Goal: Information Seeking & Learning: Find specific fact

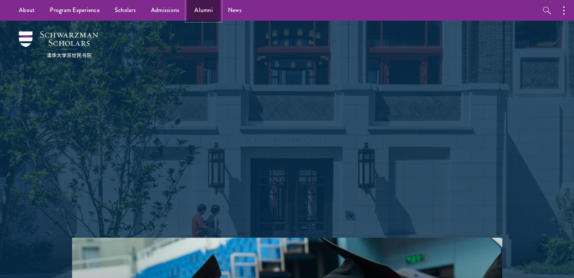
click at [192, 9] on link "Alumni" at bounding box center [204, 10] width 34 height 21
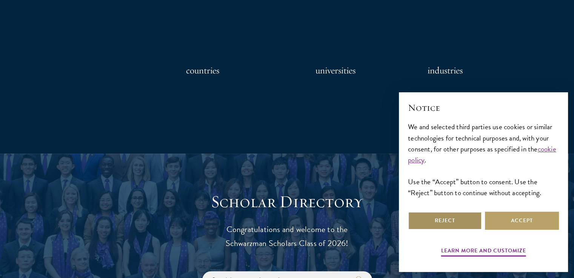
click at [453, 220] on button "Reject" at bounding box center [445, 221] width 74 height 18
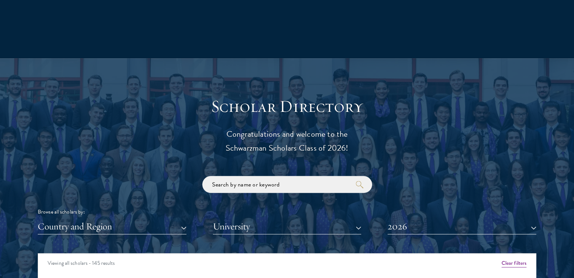
scroll to position [855, 0]
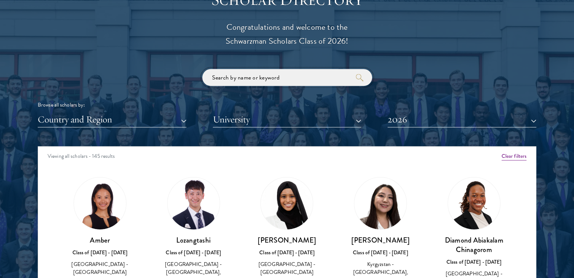
click at [289, 81] on input "search" at bounding box center [287, 77] width 170 height 17
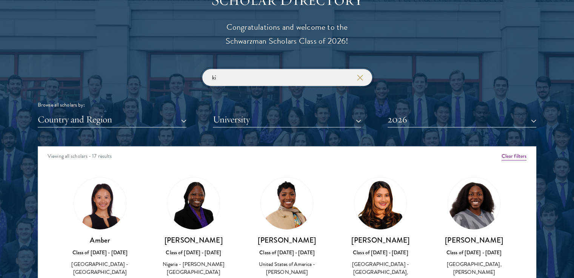
type input "k"
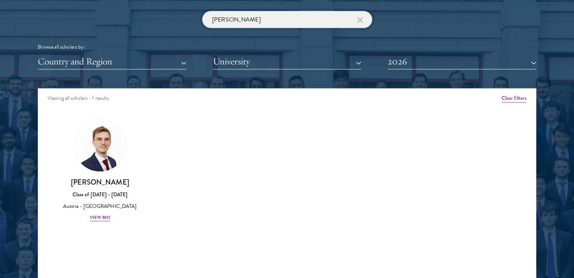
scroll to position [917, 0]
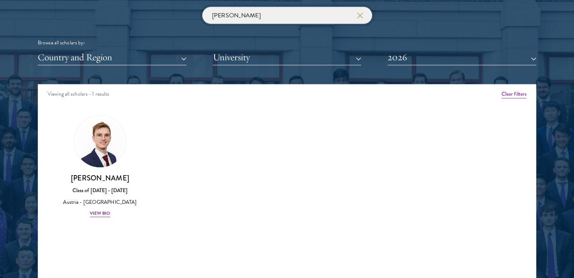
type input "[PERSON_NAME]"
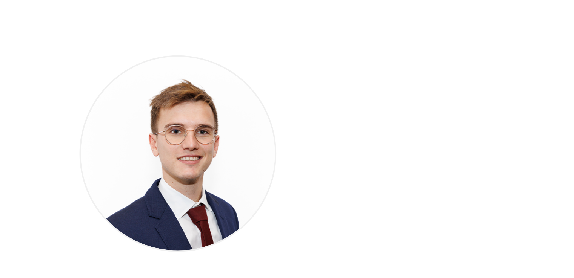
click at [162, 128] on div "Amber Class of [DATE] - [DATE] [GEOGRAPHIC_DATA] - [GEOGRAPHIC_DATA] View Bio C…" at bounding box center [286, 173] width 497 height 135
